Goal: Task Accomplishment & Management: Use online tool/utility

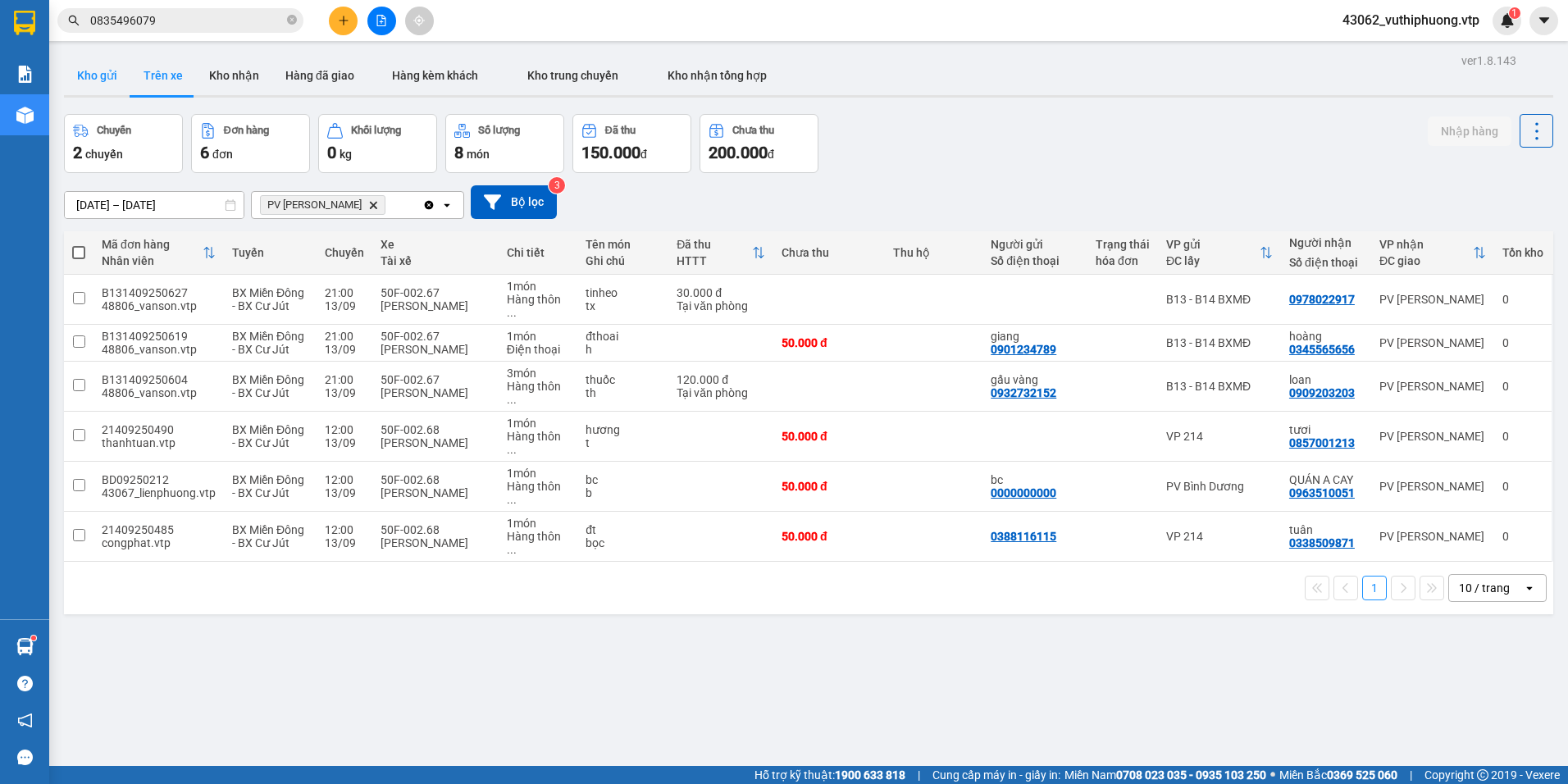
click at [106, 79] on button "Kho gửi" at bounding box center [96, 75] width 66 height 40
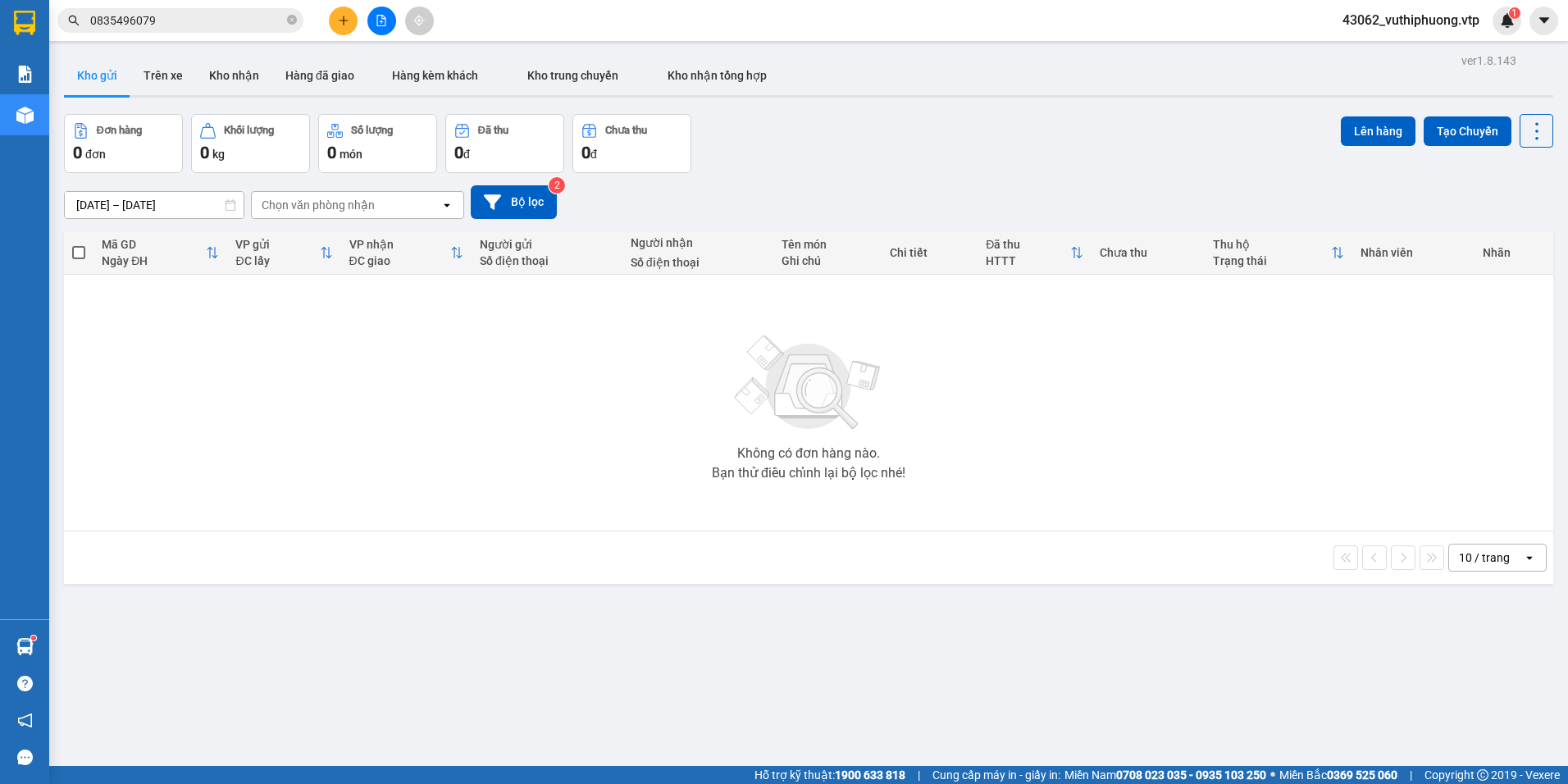
click at [372, 206] on div "Chọn văn phòng nhận" at bounding box center [318, 204] width 113 height 17
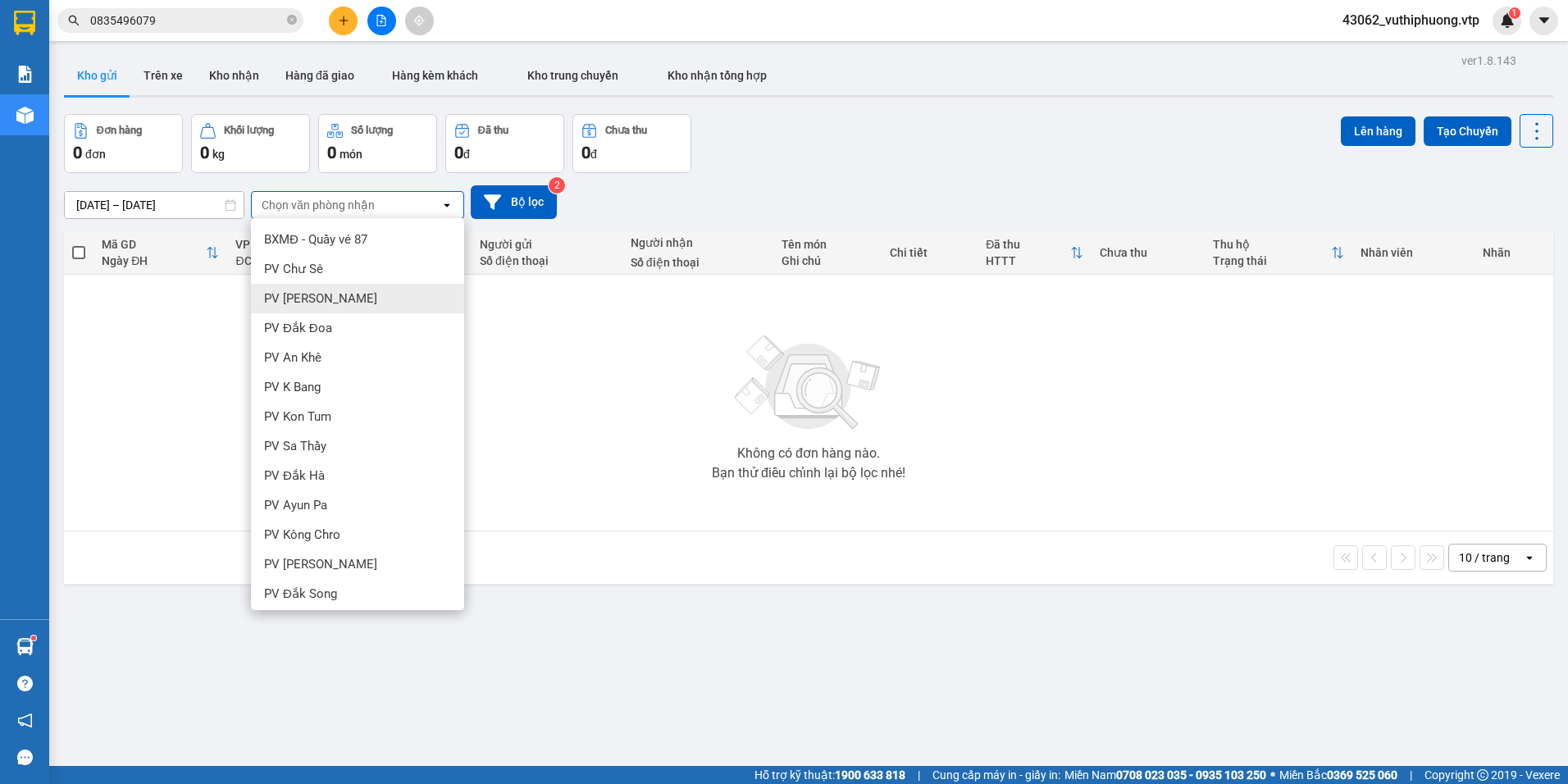
click at [559, 327] on div "Không có đơn hàng nào. Bạn thử điều chỉnh lại bộ lọc nhé!" at bounding box center [808, 403] width 1473 height 246
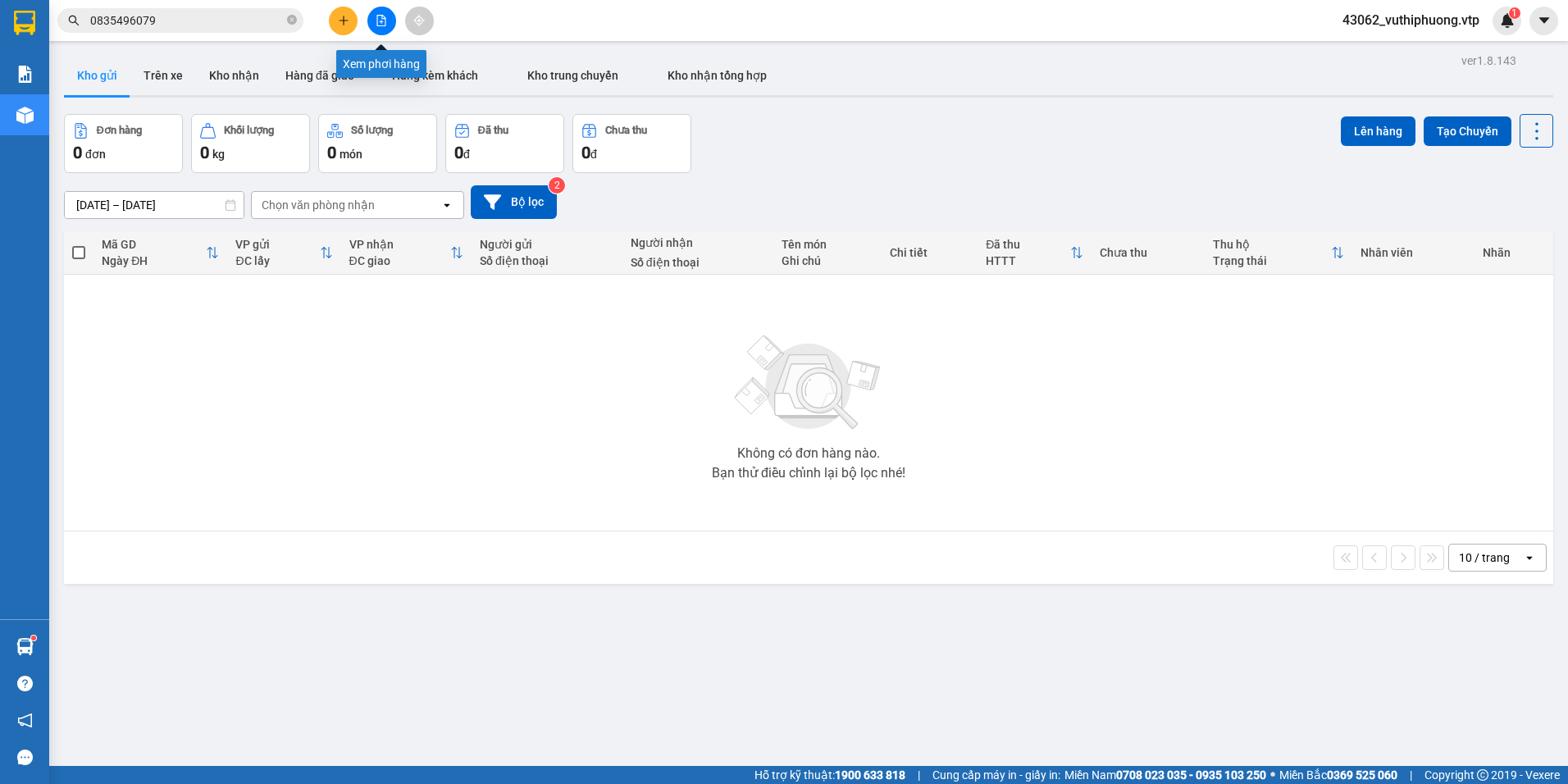
click at [376, 16] on icon "file-add" at bounding box center [382, 21] width 12 height 12
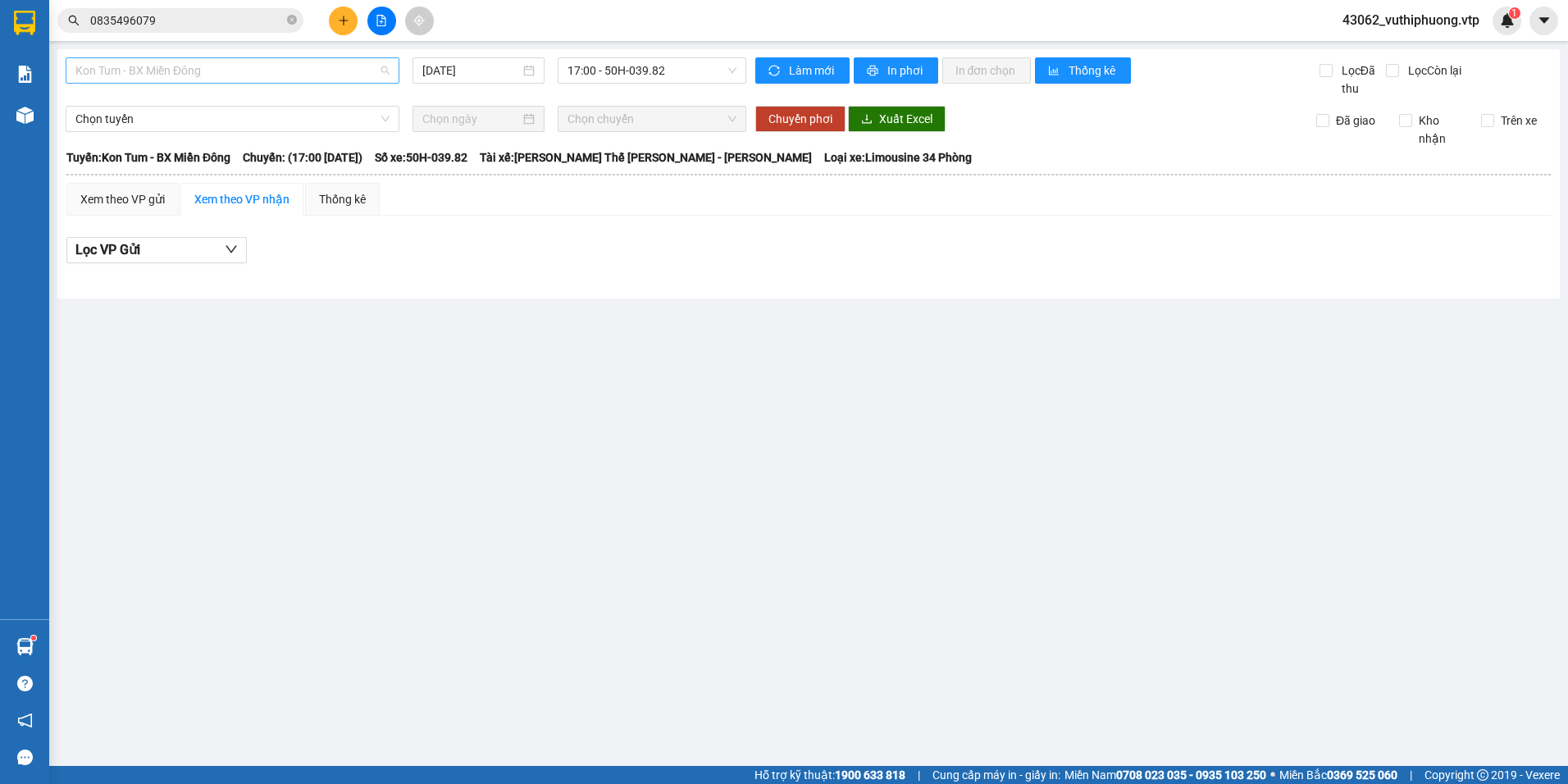
drag, startPoint x: 194, startPoint y: 67, endPoint x: 205, endPoint y: 65, distance: 11.2
click at [194, 67] on span "Kon Tum - BX Miền Đông" at bounding box center [232, 70] width 314 height 25
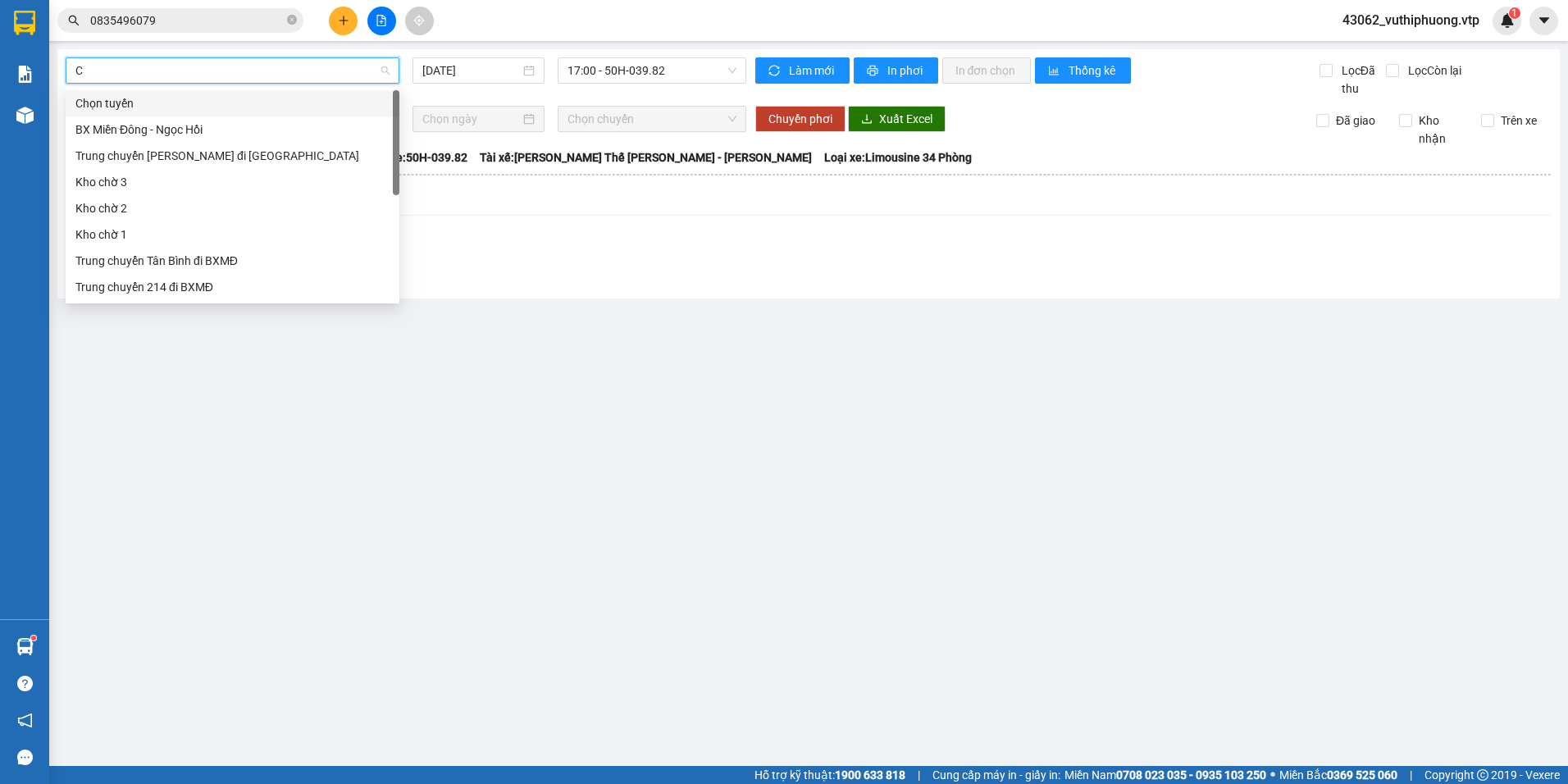
type input "CJ"
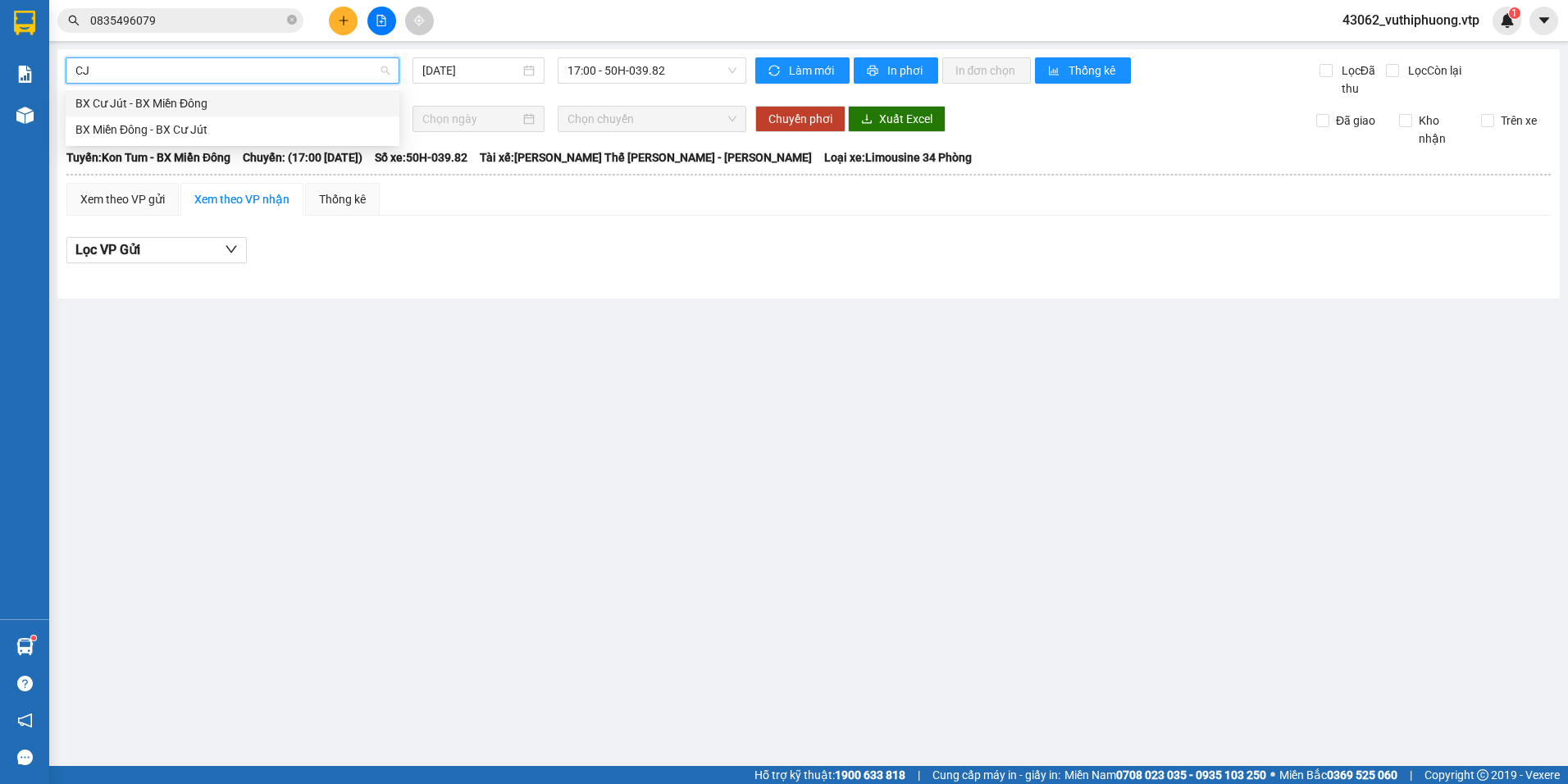
click at [220, 99] on div "BX Cư Jút - BX Miền Đông" at bounding box center [232, 103] width 314 height 18
type input "13/09/2025"
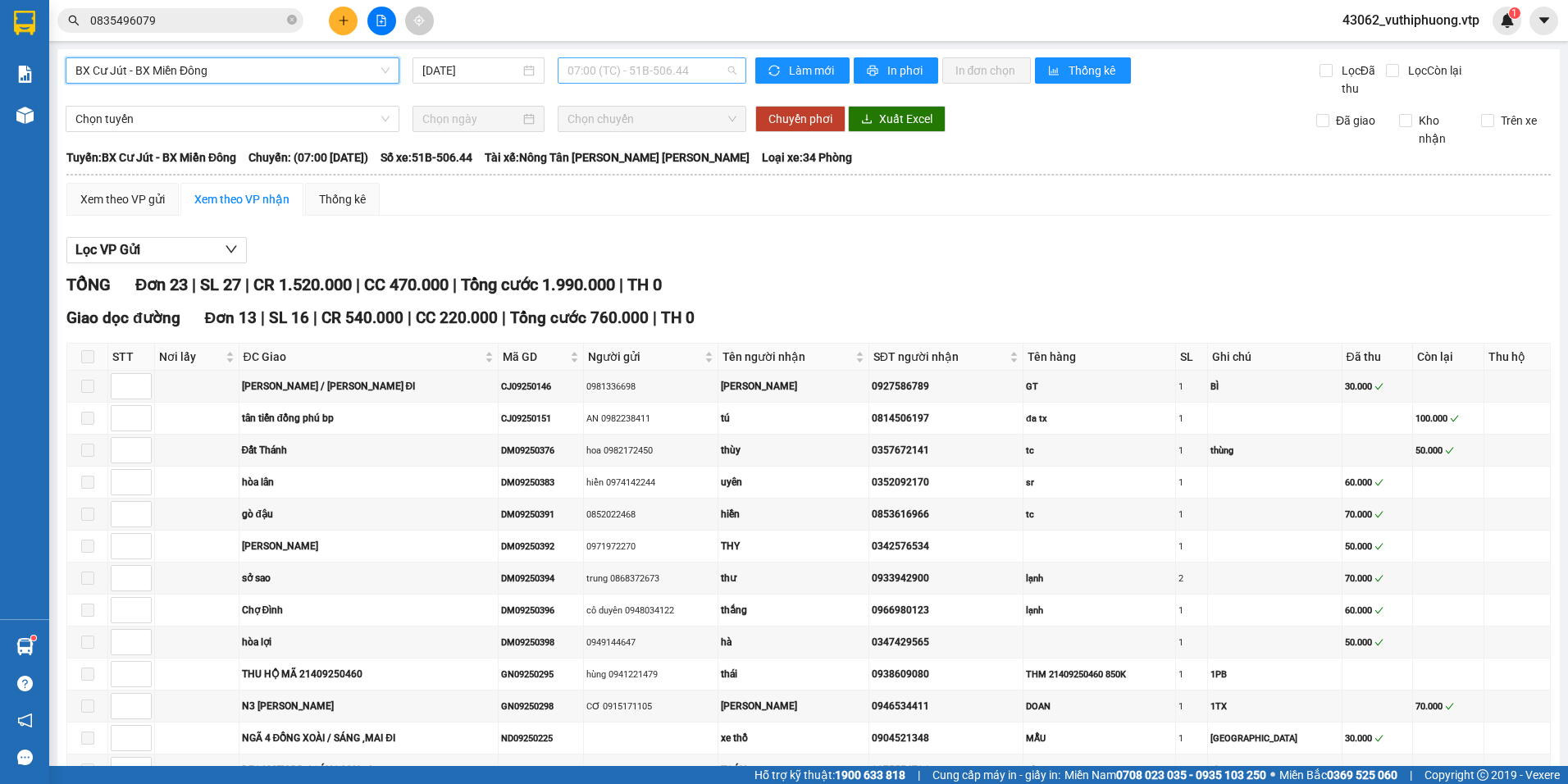
click at [603, 64] on span "07:00 (TC) - 51B-506.44" at bounding box center [652, 70] width 170 height 25
click at [589, 153] on div "20:30 - 50H-808.27" at bounding box center [627, 156] width 128 height 18
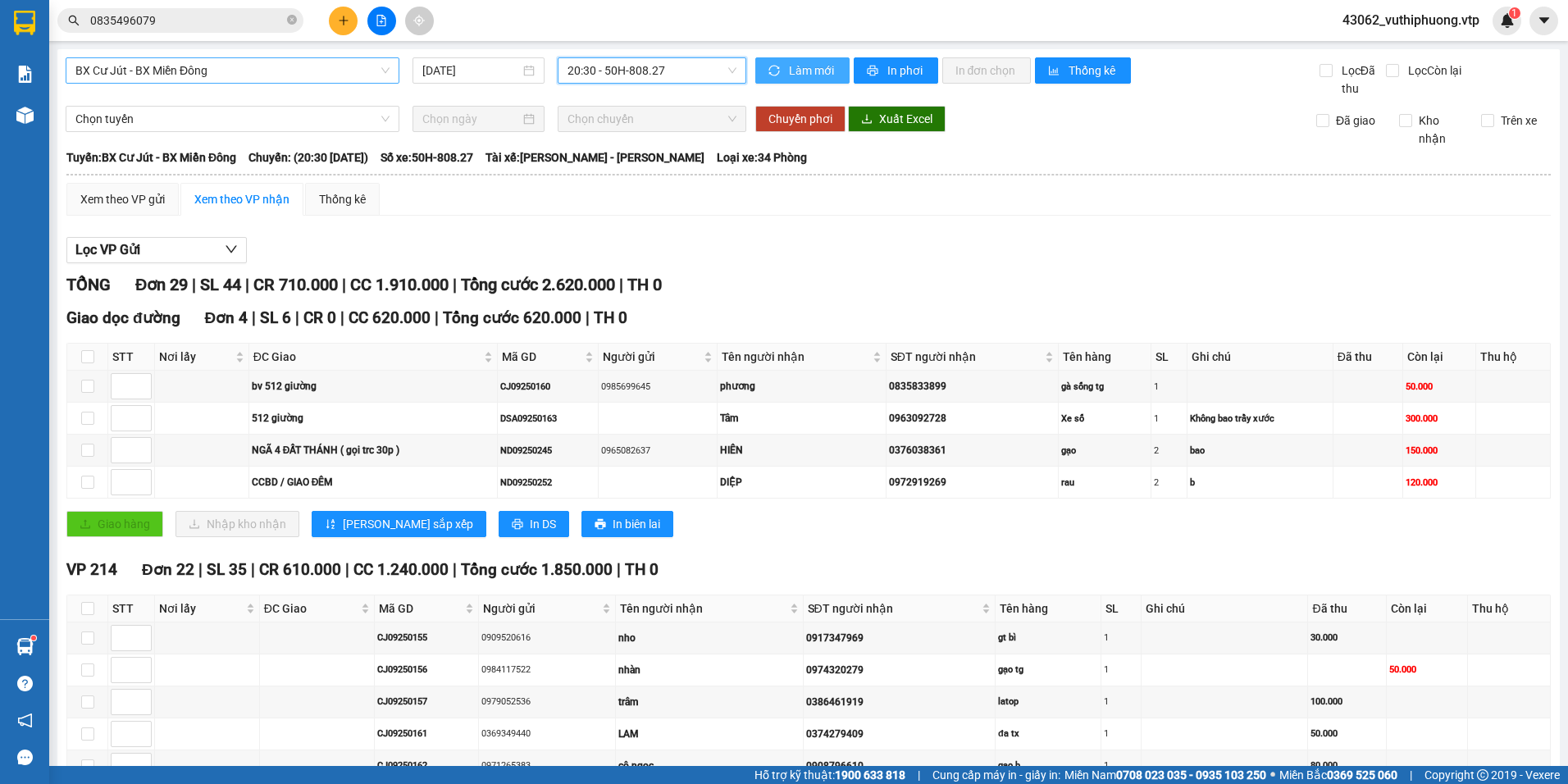
click at [808, 70] on span "Làm mới" at bounding box center [812, 70] width 48 height 18
click at [892, 66] on span "In phơi" at bounding box center [906, 70] width 38 height 18
click at [1435, 21] on span "43062_vuthiphuong.vtp" at bounding box center [1410, 20] width 164 height 21
click at [1409, 41] on li "Đăng xuất" at bounding box center [1408, 51] width 168 height 26
